Goal: Information Seeking & Learning: Find specific fact

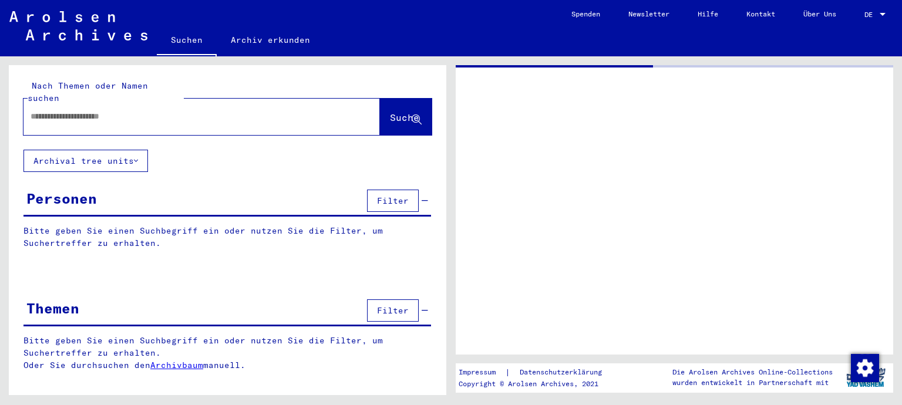
type input "********"
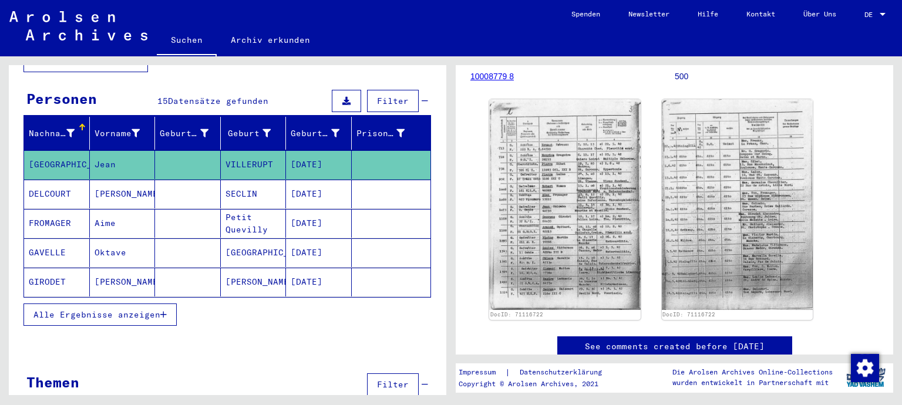
scroll to position [110, 0]
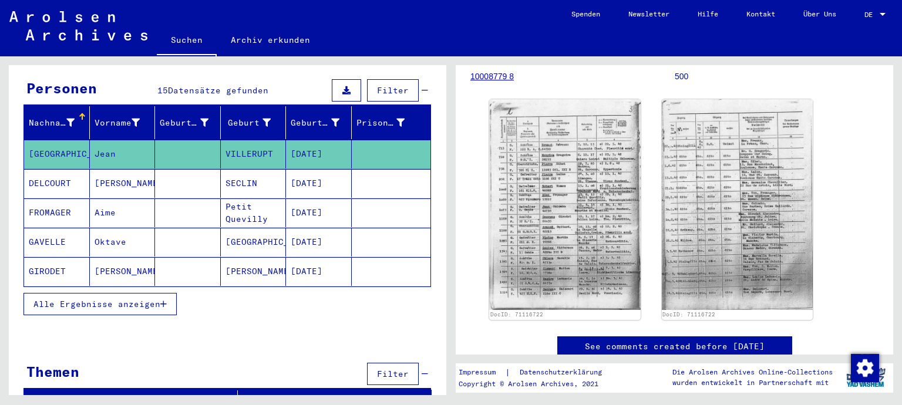
click at [123, 299] on span "Alle Ergebnisse anzeigen" at bounding box center [96, 304] width 127 height 11
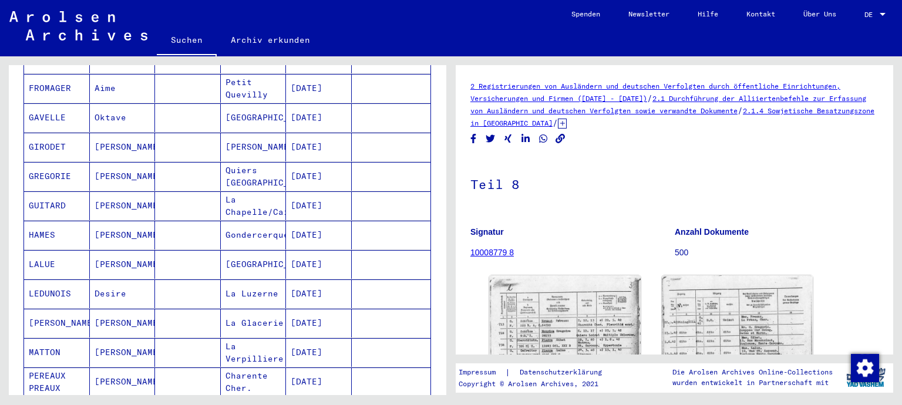
scroll to position [235, 0]
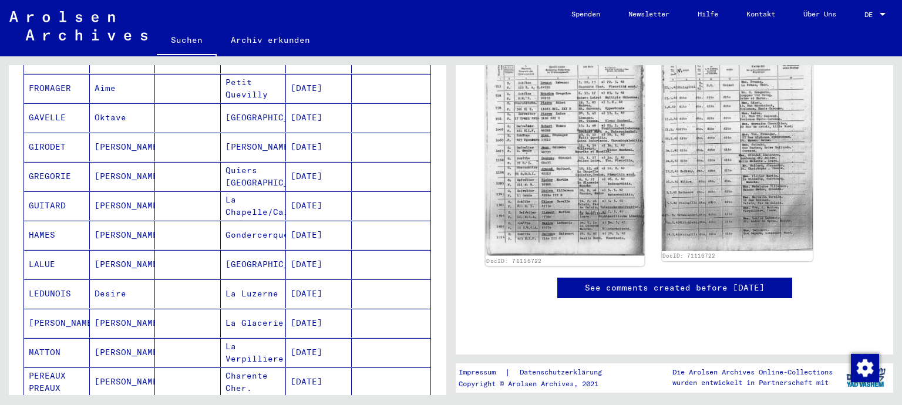
click at [568, 147] on img at bounding box center [565, 145] width 159 height 221
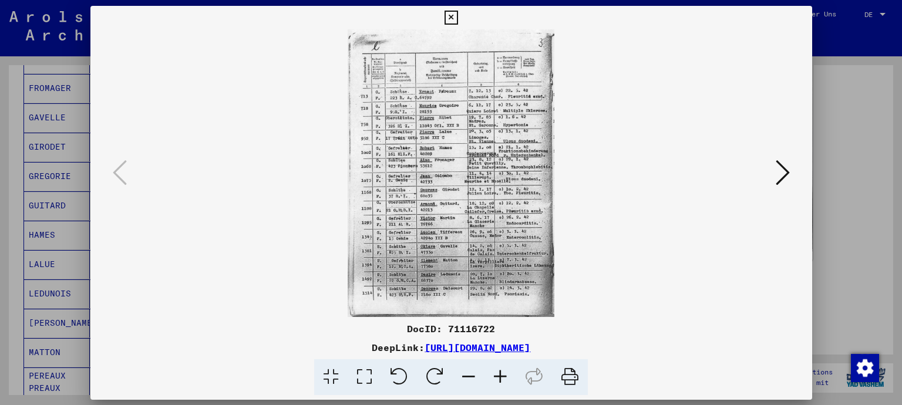
scroll to position [234, 0]
click at [498, 382] on icon at bounding box center [500, 377] width 32 height 36
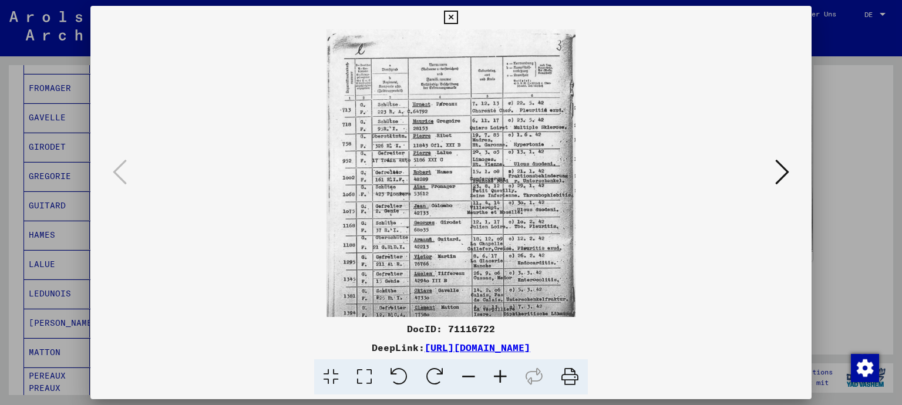
click at [498, 382] on icon at bounding box center [500, 377] width 32 height 36
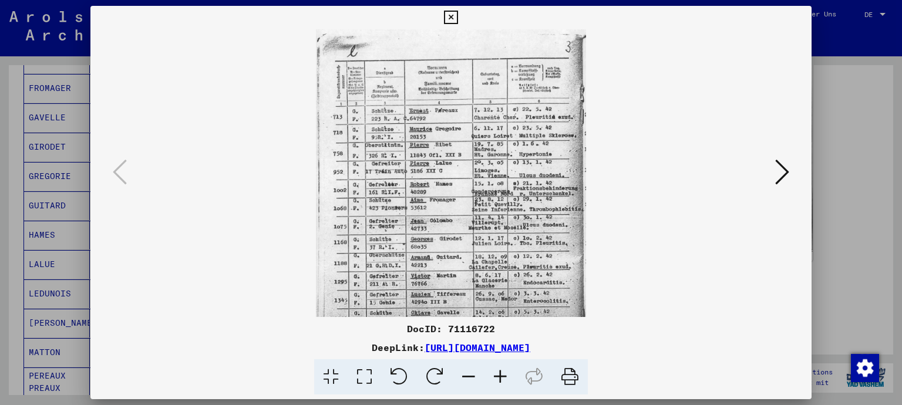
click at [498, 382] on icon at bounding box center [500, 377] width 32 height 36
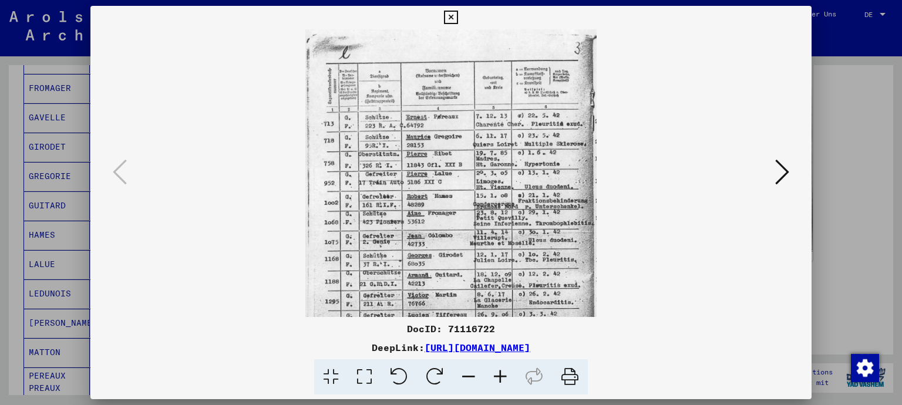
click at [498, 382] on icon at bounding box center [500, 377] width 32 height 36
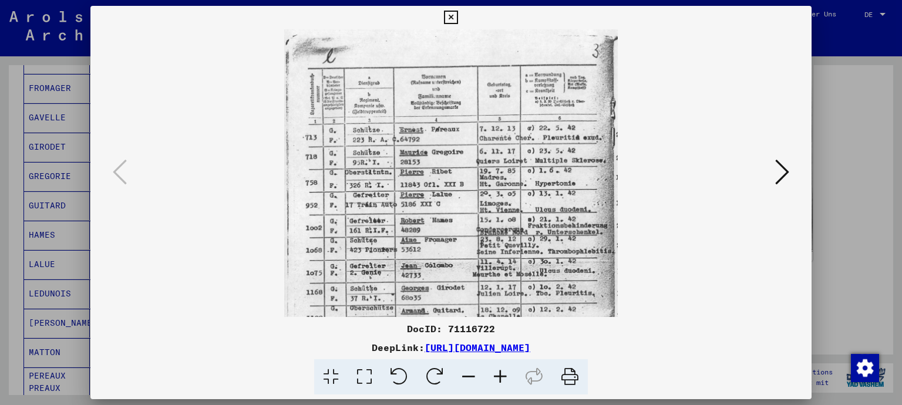
click at [498, 382] on icon at bounding box center [500, 377] width 32 height 36
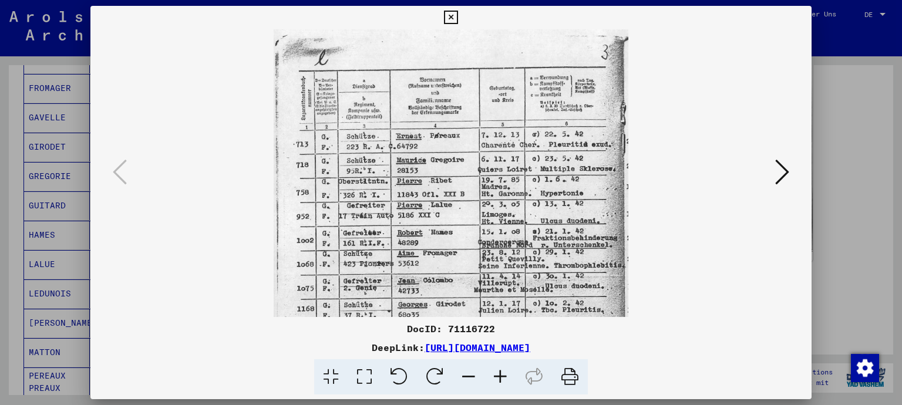
click at [498, 382] on icon at bounding box center [500, 377] width 32 height 36
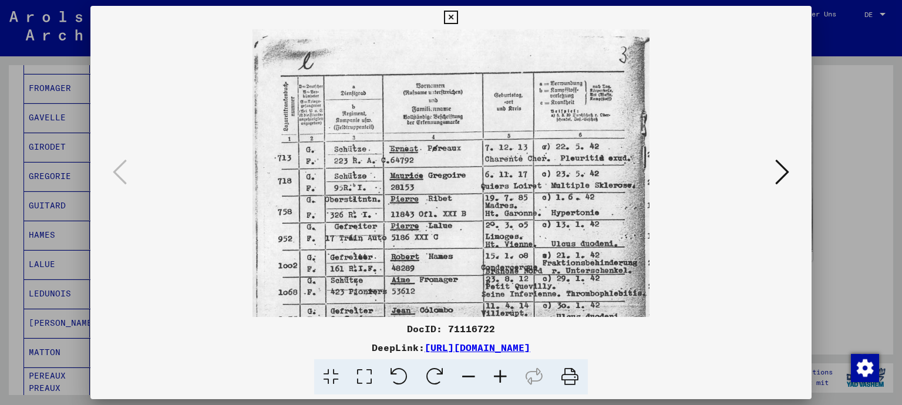
click at [498, 382] on icon at bounding box center [500, 377] width 32 height 36
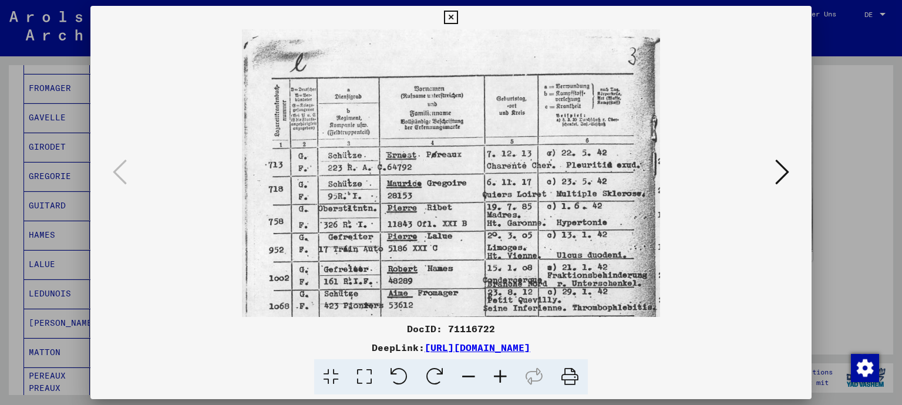
click at [498, 382] on icon at bounding box center [500, 377] width 32 height 36
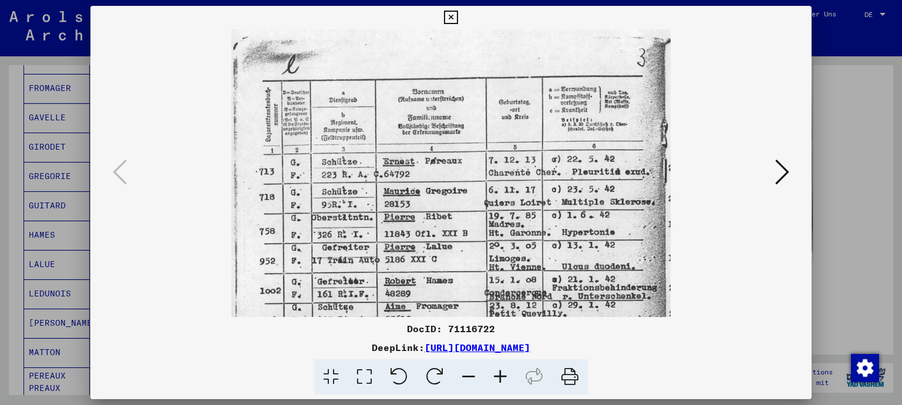
click at [498, 382] on icon at bounding box center [500, 377] width 32 height 36
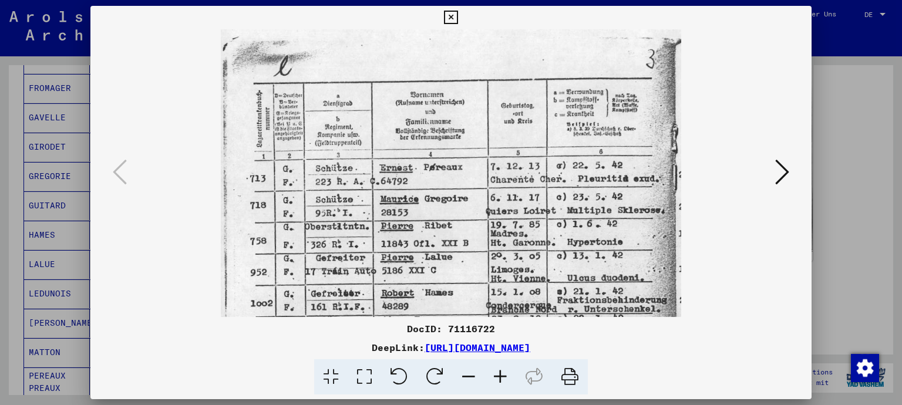
click at [498, 382] on icon at bounding box center [500, 377] width 32 height 36
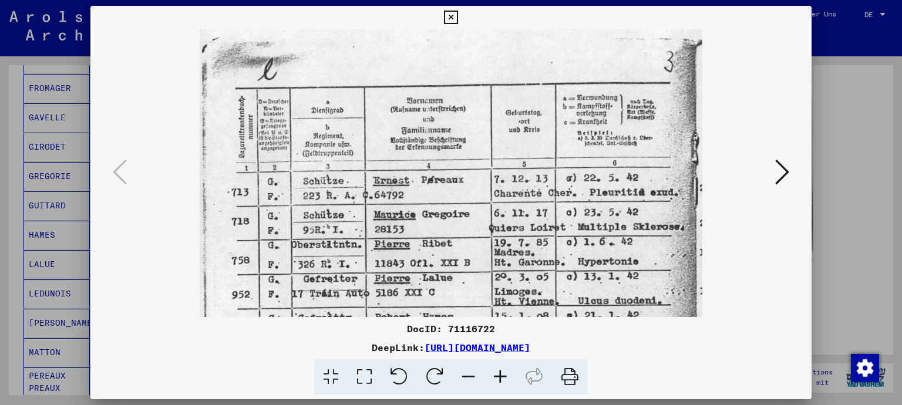
click at [498, 382] on icon at bounding box center [500, 377] width 32 height 36
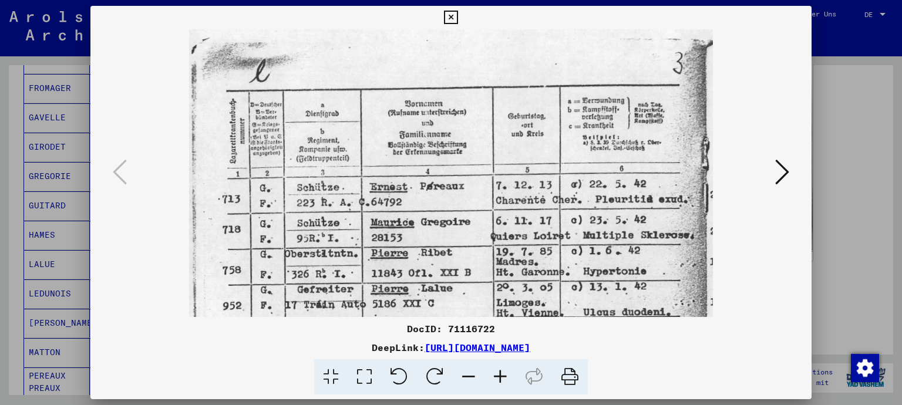
click at [498, 382] on icon at bounding box center [500, 377] width 32 height 36
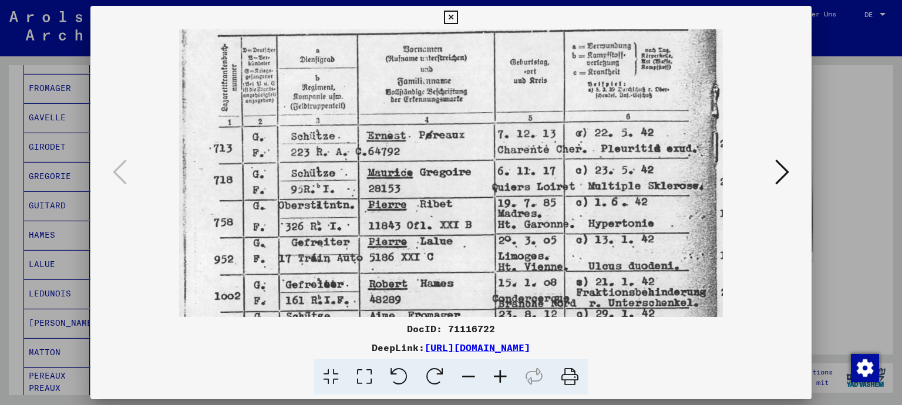
scroll to position [66, 0]
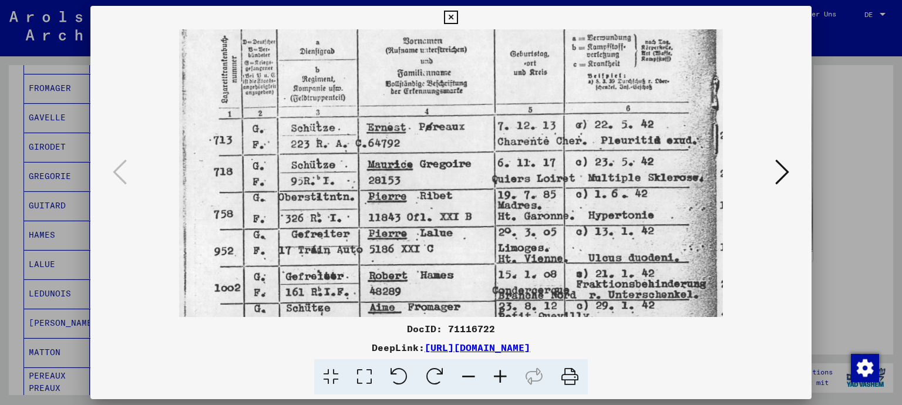
drag, startPoint x: 311, startPoint y: 289, endPoint x: 310, endPoint y: 224, distance: 65.2
click at [310, 224] on img at bounding box center [451, 342] width 544 height 757
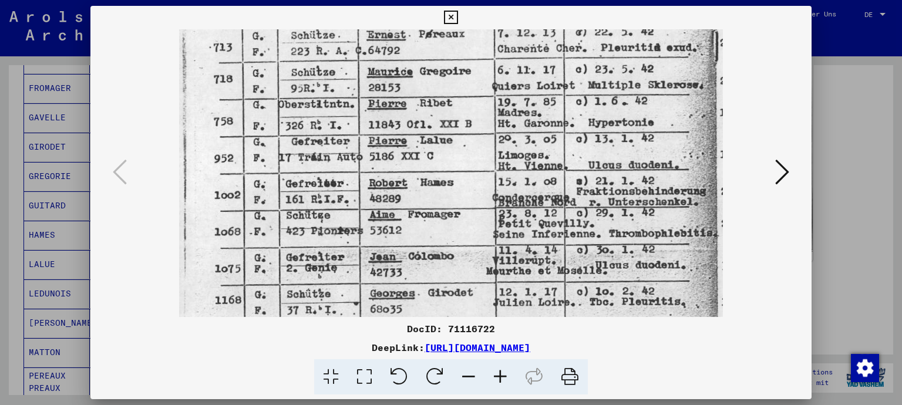
drag, startPoint x: 329, startPoint y: 272, endPoint x: 343, endPoint y: 181, distance: 92.6
click at [343, 181] on img at bounding box center [451, 249] width 544 height 757
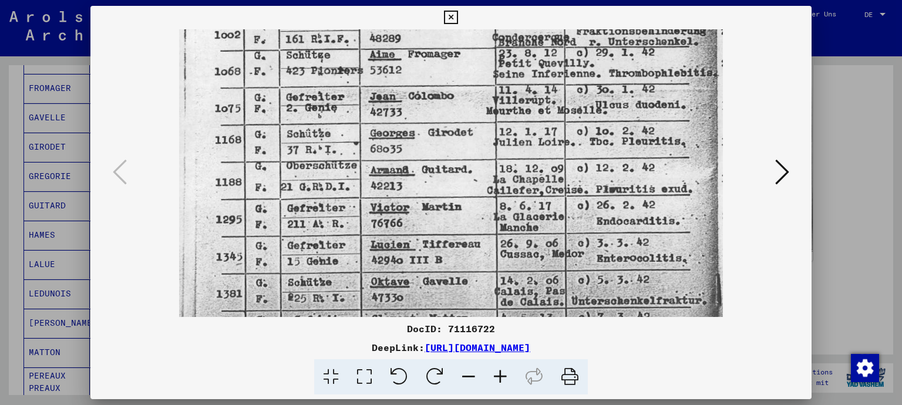
scroll to position [319, 0]
drag, startPoint x: 329, startPoint y: 253, endPoint x: 337, endPoint y: 95, distance: 158.7
click at [337, 95] on img at bounding box center [451, 88] width 544 height 757
drag, startPoint x: 587, startPoint y: 221, endPoint x: 526, endPoint y: 222, distance: 60.5
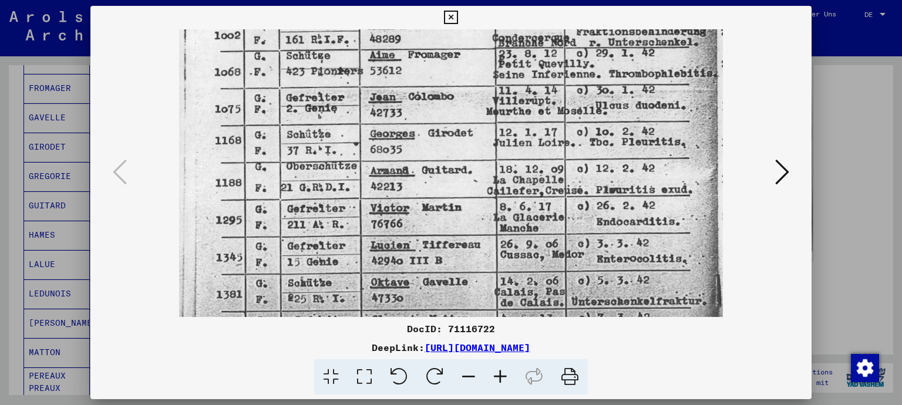
click at [526, 222] on img at bounding box center [451, 89] width 544 height 757
click at [783, 169] on icon at bounding box center [782, 172] width 14 height 28
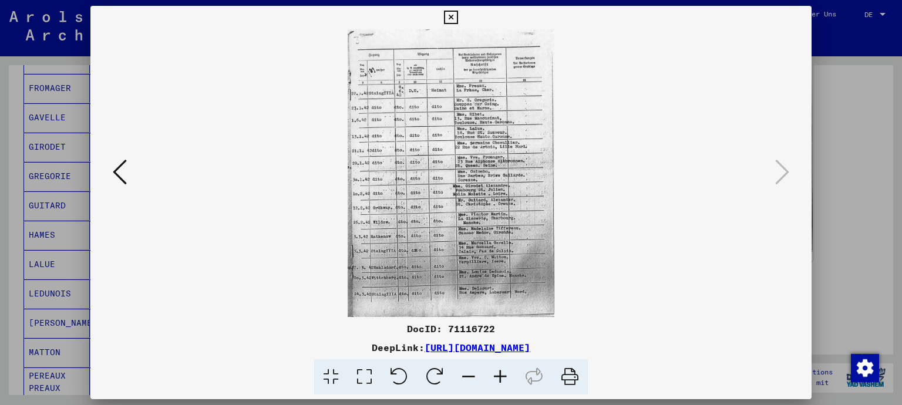
click at [503, 376] on icon at bounding box center [500, 377] width 32 height 36
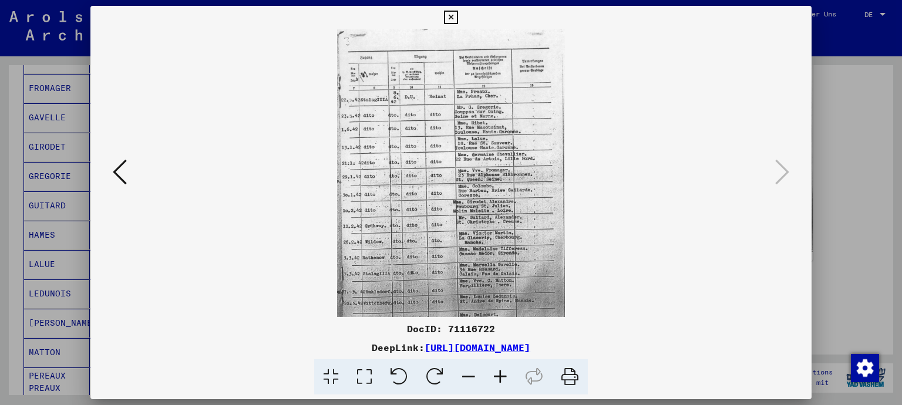
click at [503, 376] on icon at bounding box center [500, 377] width 32 height 36
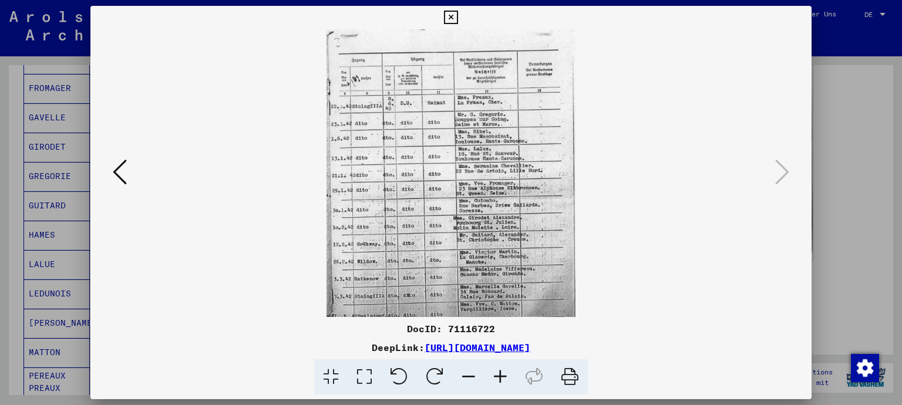
click at [503, 376] on icon at bounding box center [500, 377] width 32 height 36
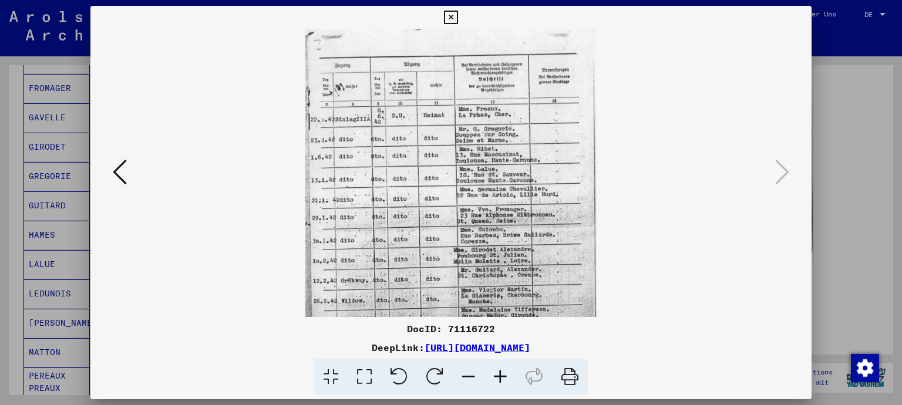
click at [503, 376] on icon at bounding box center [500, 377] width 32 height 36
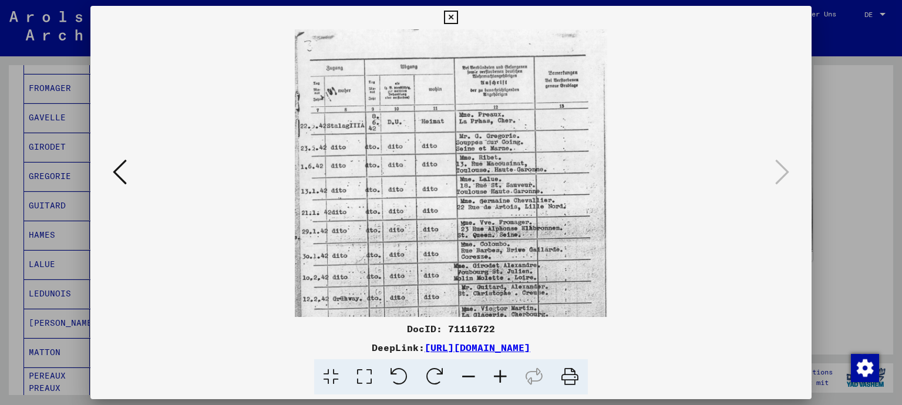
click at [503, 376] on icon at bounding box center [500, 377] width 32 height 36
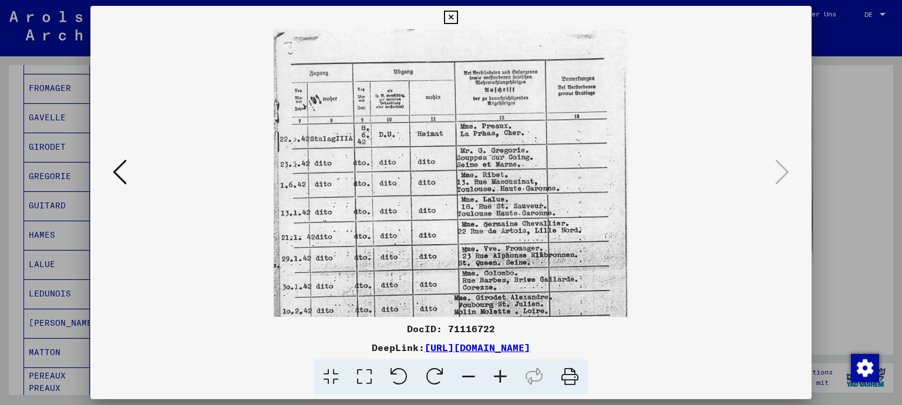
click at [503, 376] on icon at bounding box center [500, 377] width 32 height 36
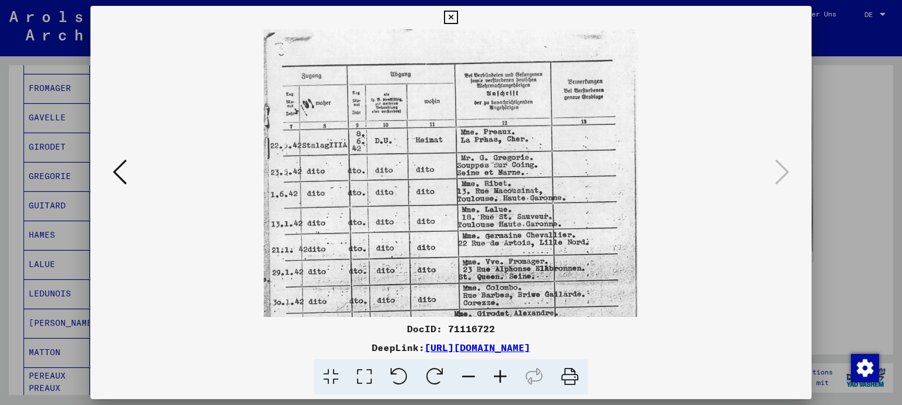
click at [503, 376] on icon at bounding box center [500, 377] width 32 height 36
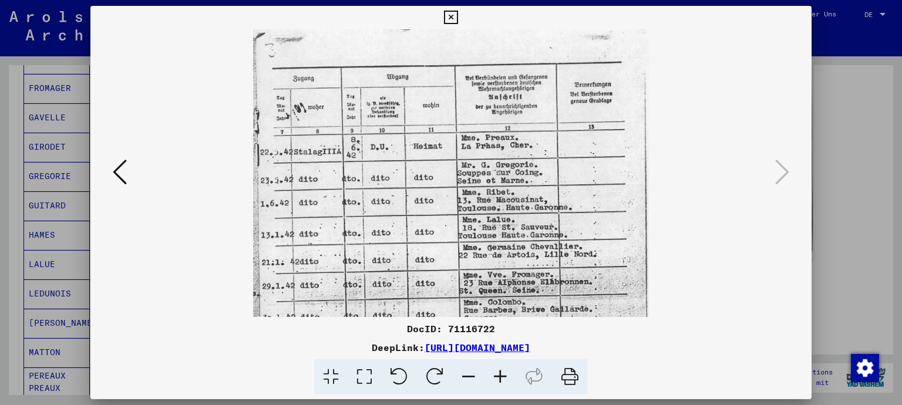
click at [503, 376] on icon at bounding box center [500, 377] width 32 height 36
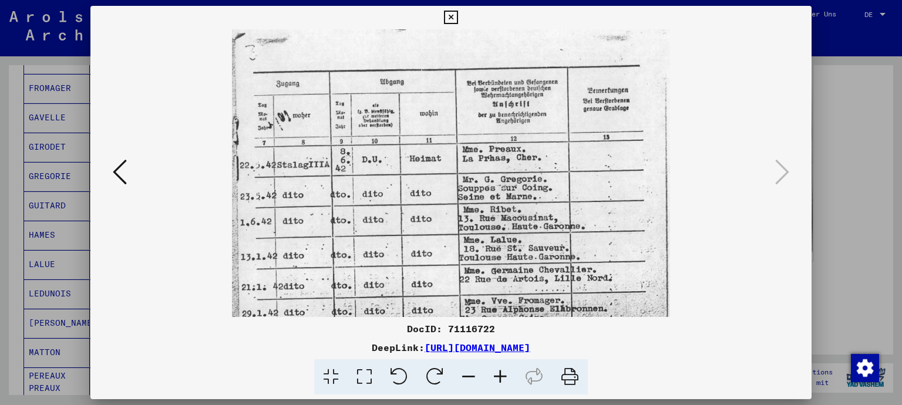
click at [503, 376] on icon at bounding box center [500, 377] width 32 height 36
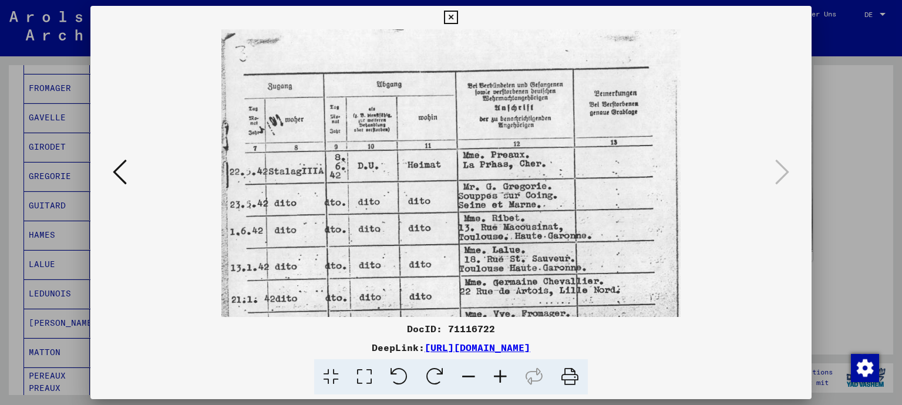
click at [503, 376] on icon at bounding box center [500, 377] width 32 height 36
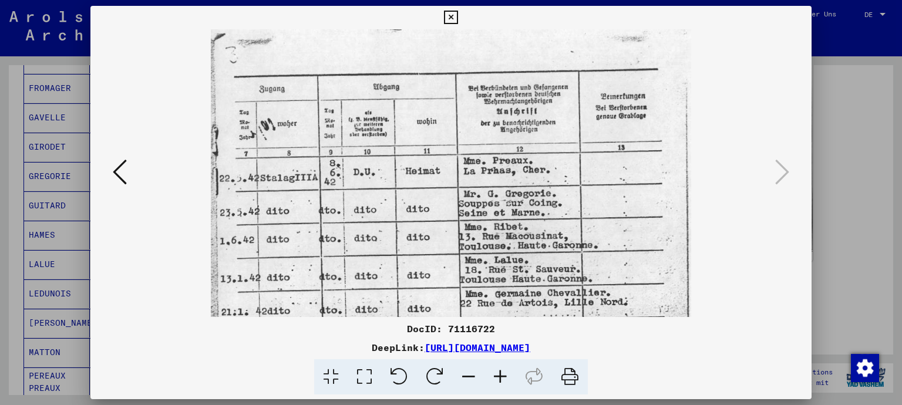
click at [503, 376] on icon at bounding box center [500, 377] width 32 height 36
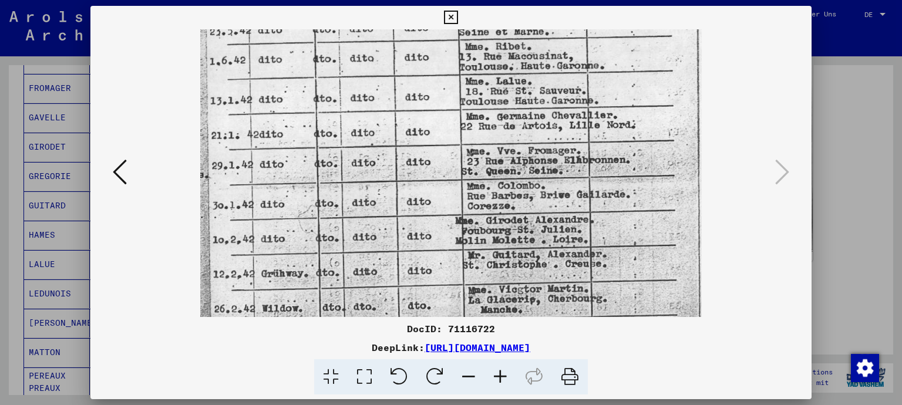
scroll to position [190, 0]
drag, startPoint x: 369, startPoint y: 218, endPoint x: 370, endPoint y: 30, distance: 187.9
click at [370, 30] on img at bounding box center [450, 188] width 501 height 699
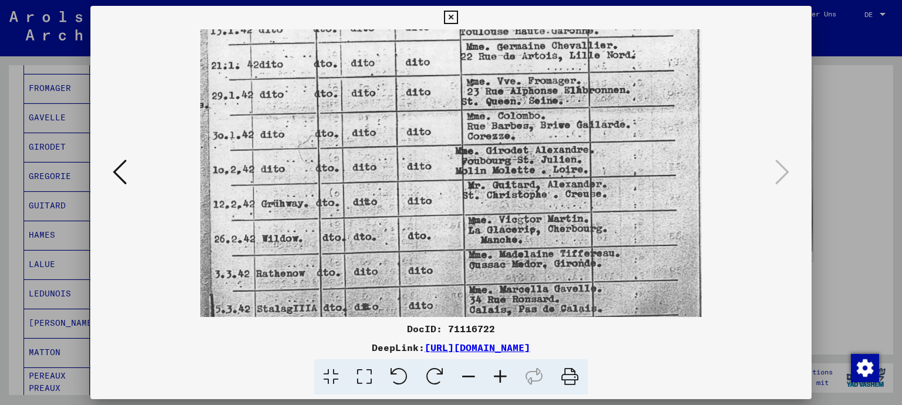
scroll to position [262, 0]
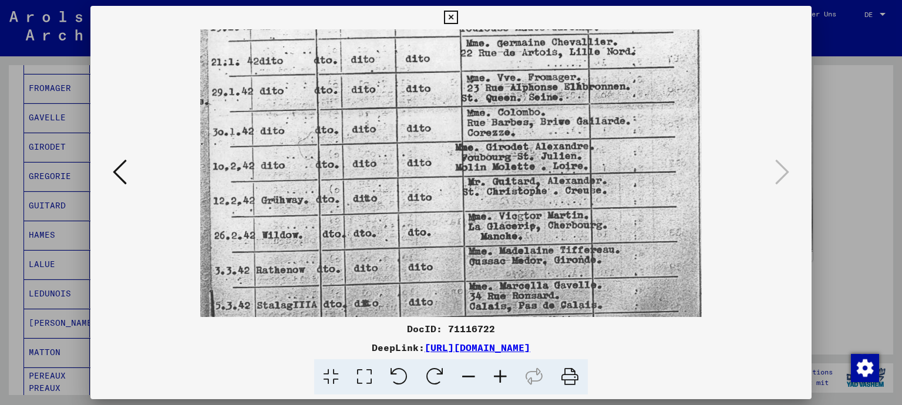
drag, startPoint x: 366, startPoint y: 204, endPoint x: 363, endPoint y: 133, distance: 70.5
click at [363, 133] on img at bounding box center [450, 116] width 501 height 699
